Goal: Download file/media

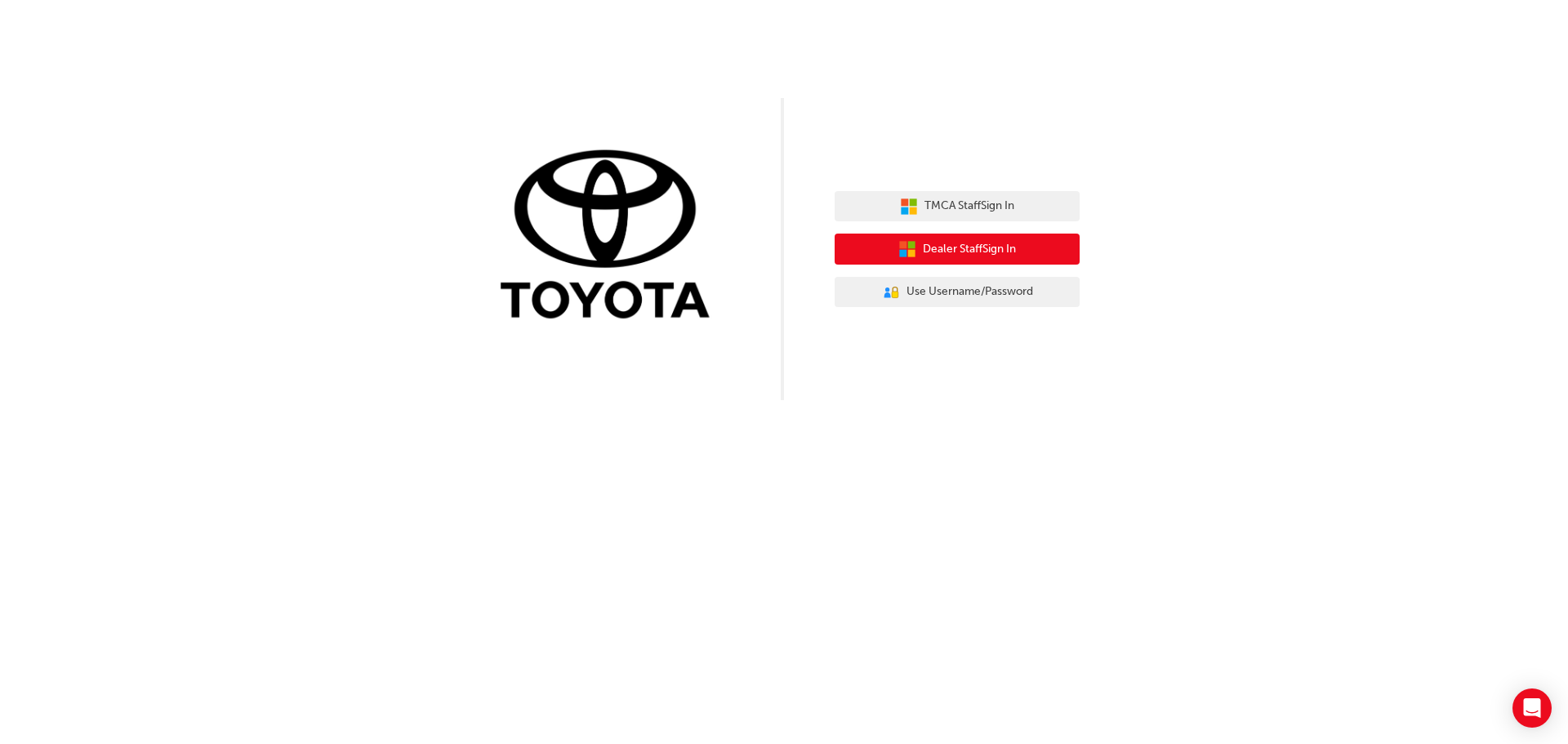
click at [889, 258] on button "Dealer Staff Sign In" at bounding box center [957, 248] width 245 height 31
